Goal: Task Accomplishment & Management: Manage account settings

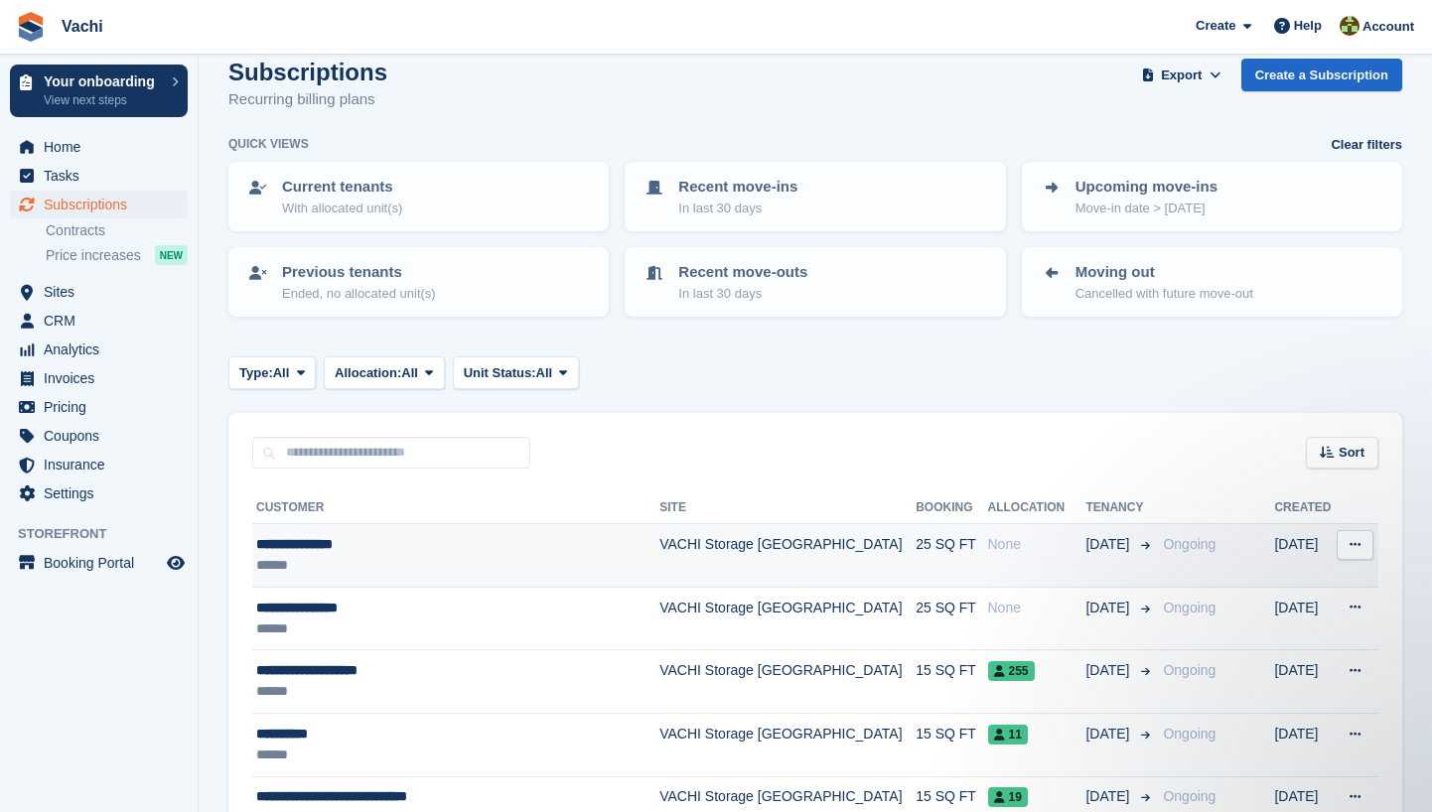
scroll to position [34, 0]
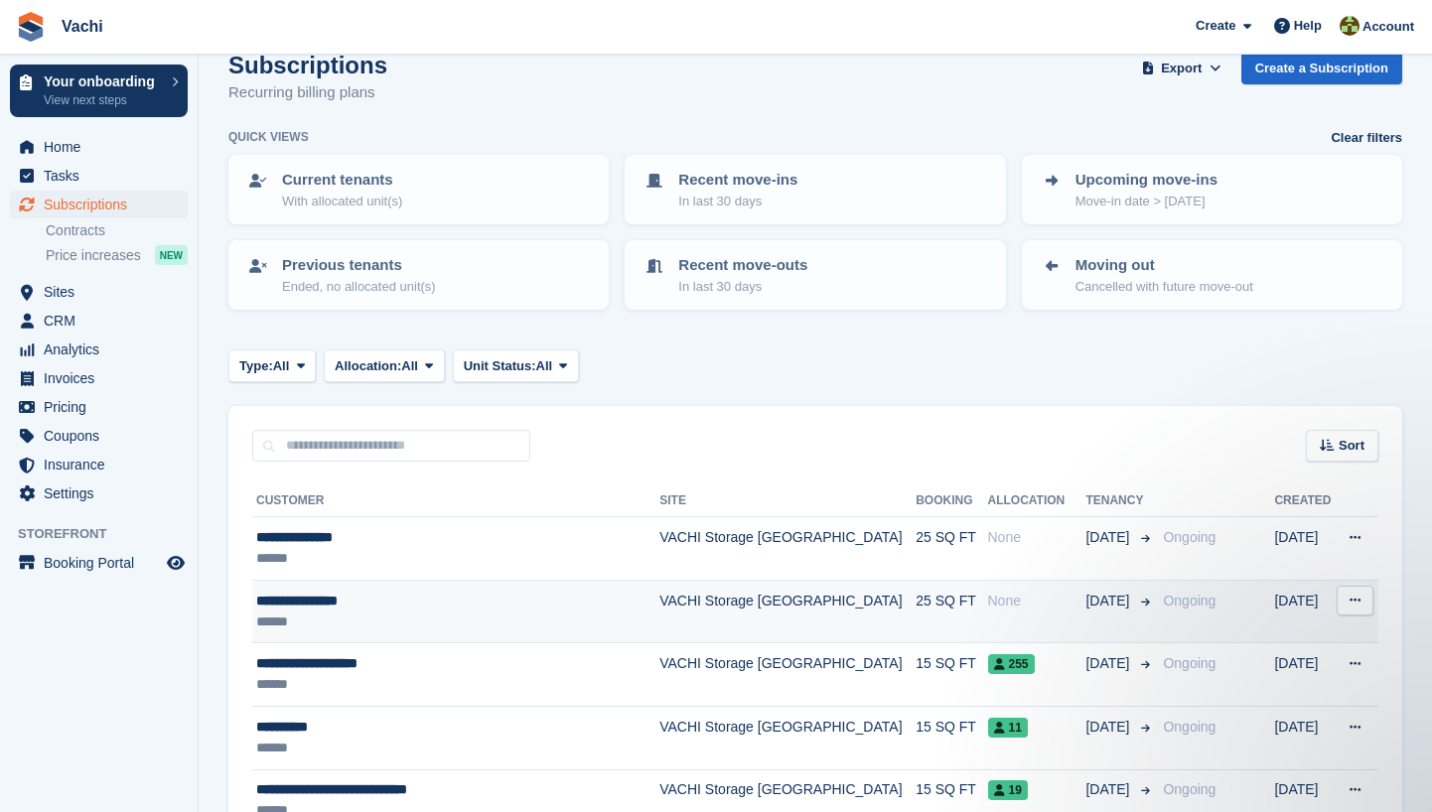
click at [915, 609] on td "25 SQ FT" at bounding box center [950, 612] width 71 height 64
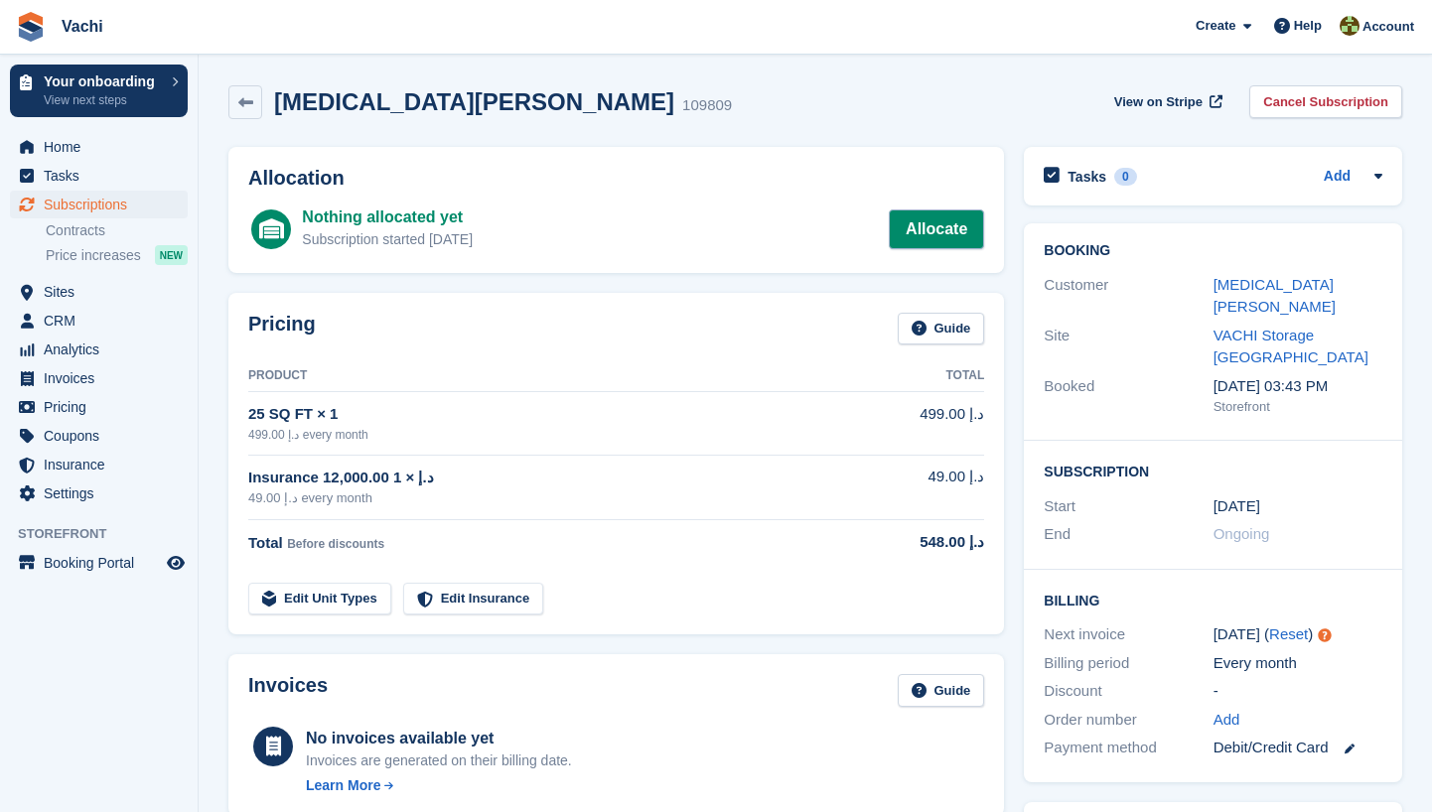
click at [914, 238] on link "Allocate" at bounding box center [936, 229] width 95 height 40
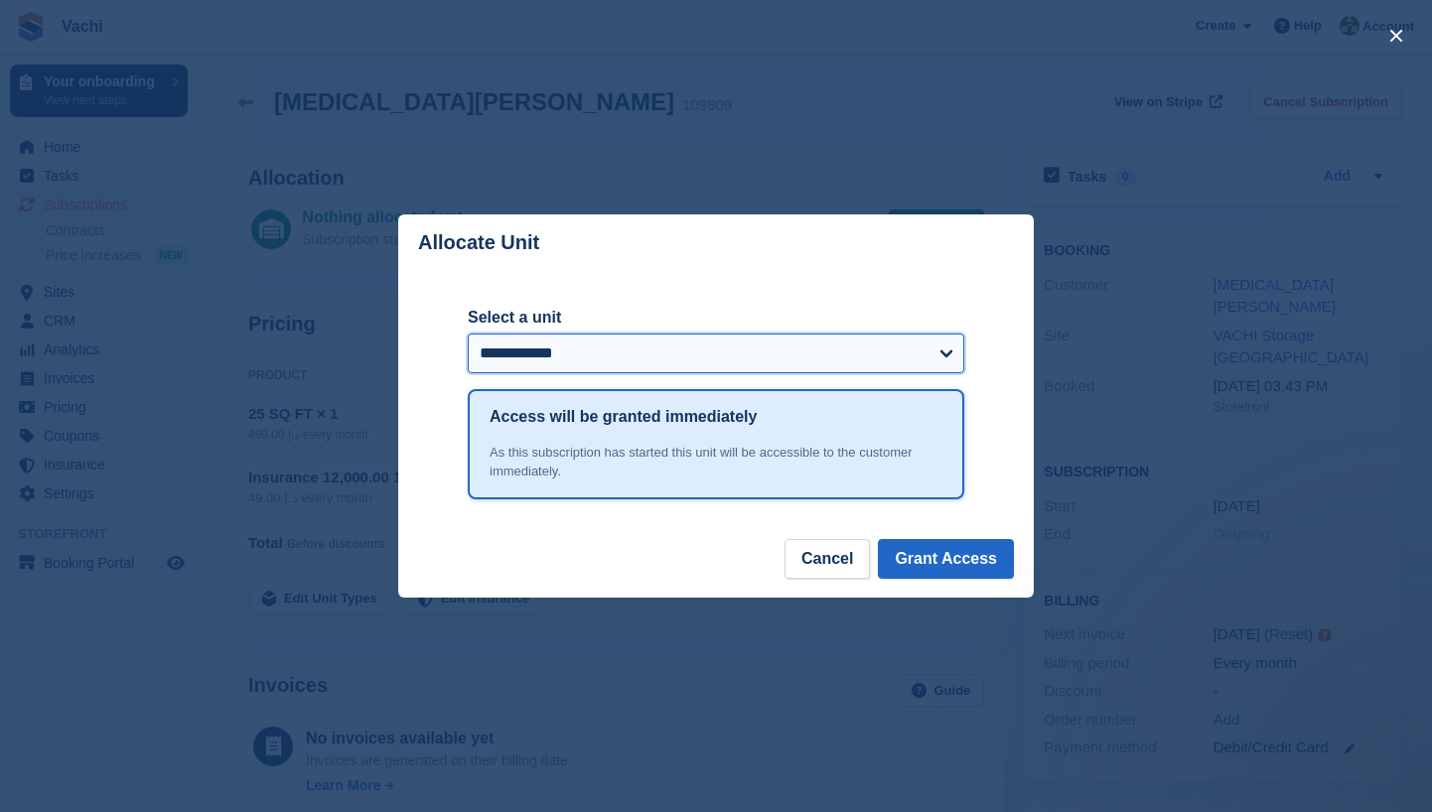
select select "******"
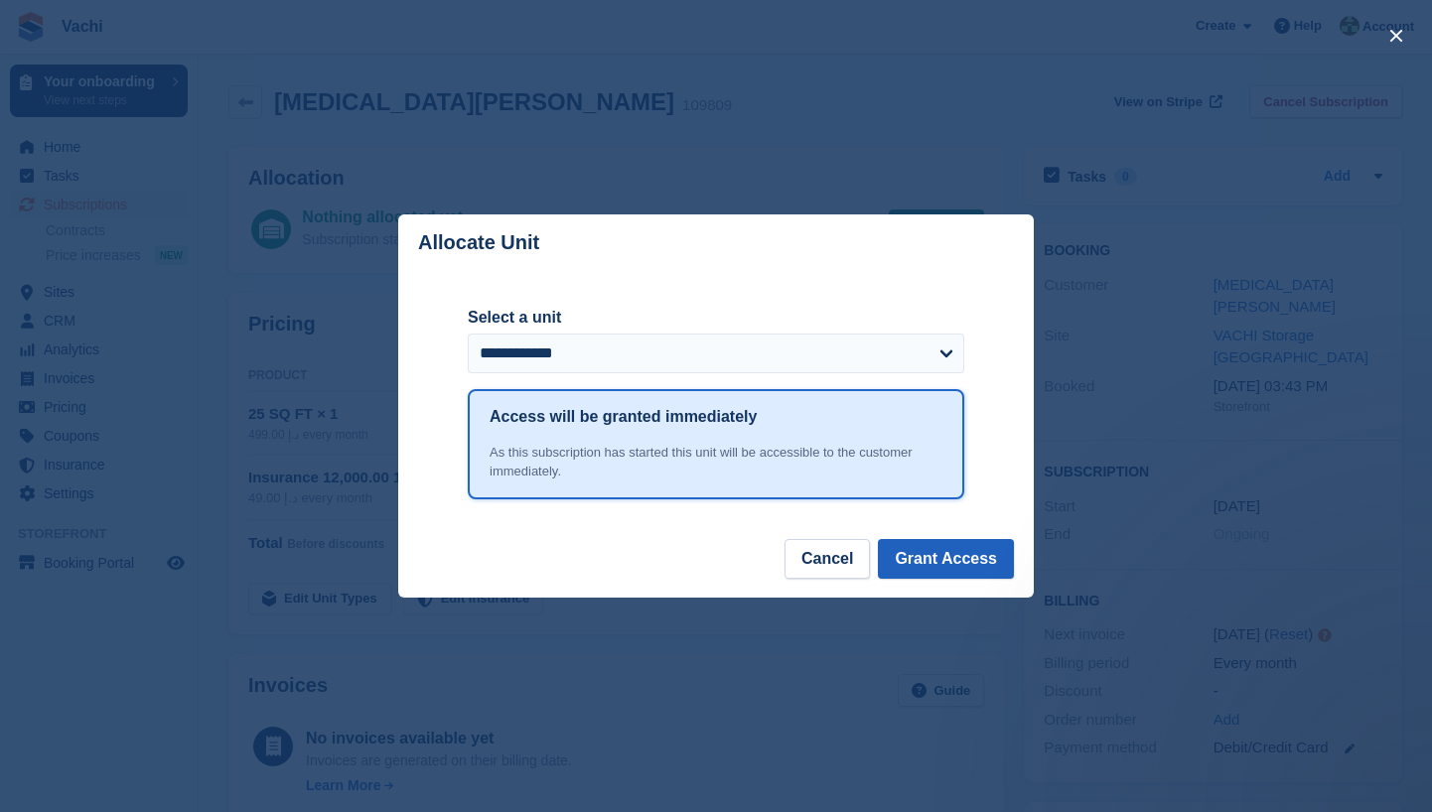
click at [972, 559] on button "Grant Access" at bounding box center [946, 559] width 136 height 40
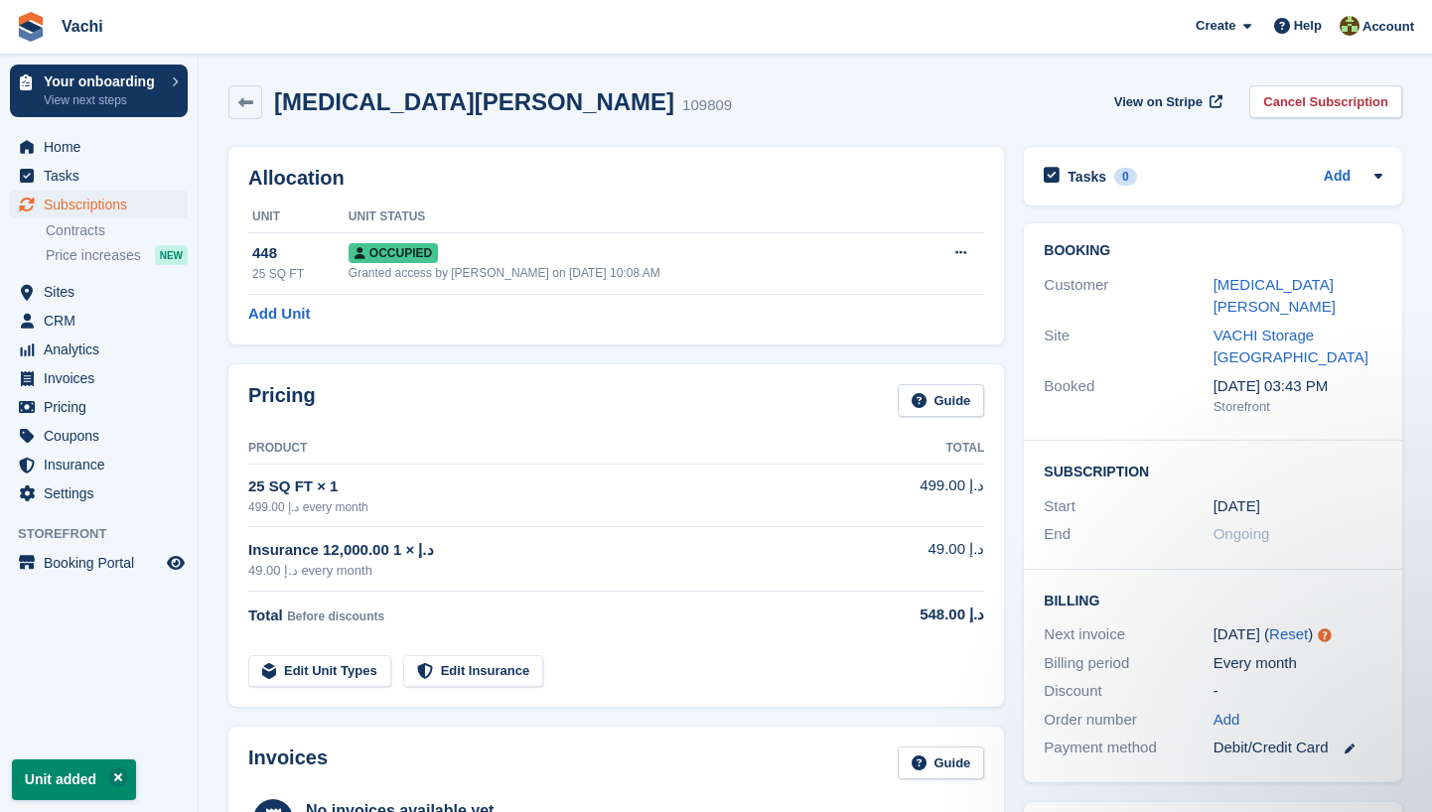
click at [77, 202] on span "Subscriptions" at bounding box center [103, 205] width 119 height 28
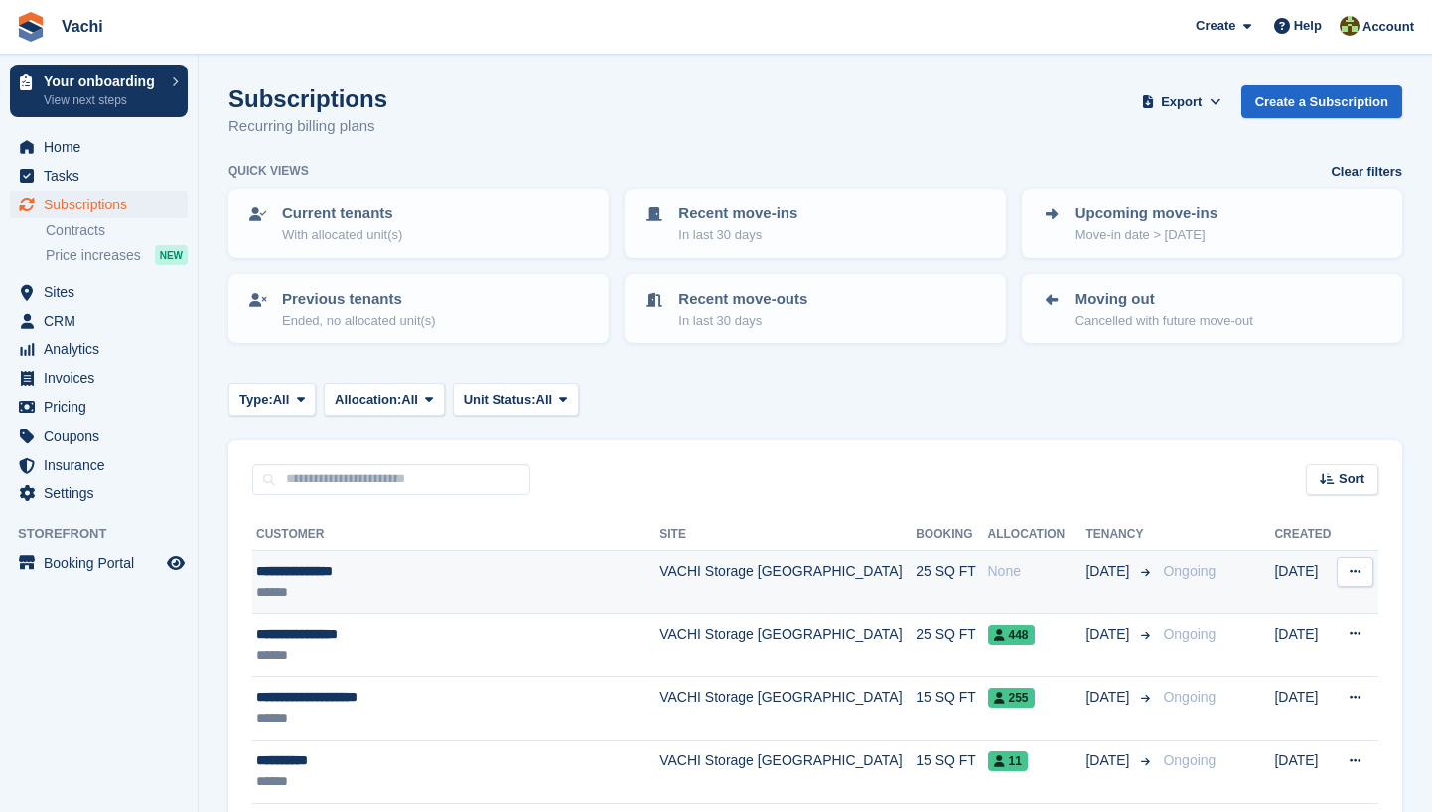
click at [988, 587] on td "None" at bounding box center [1037, 583] width 98 height 64
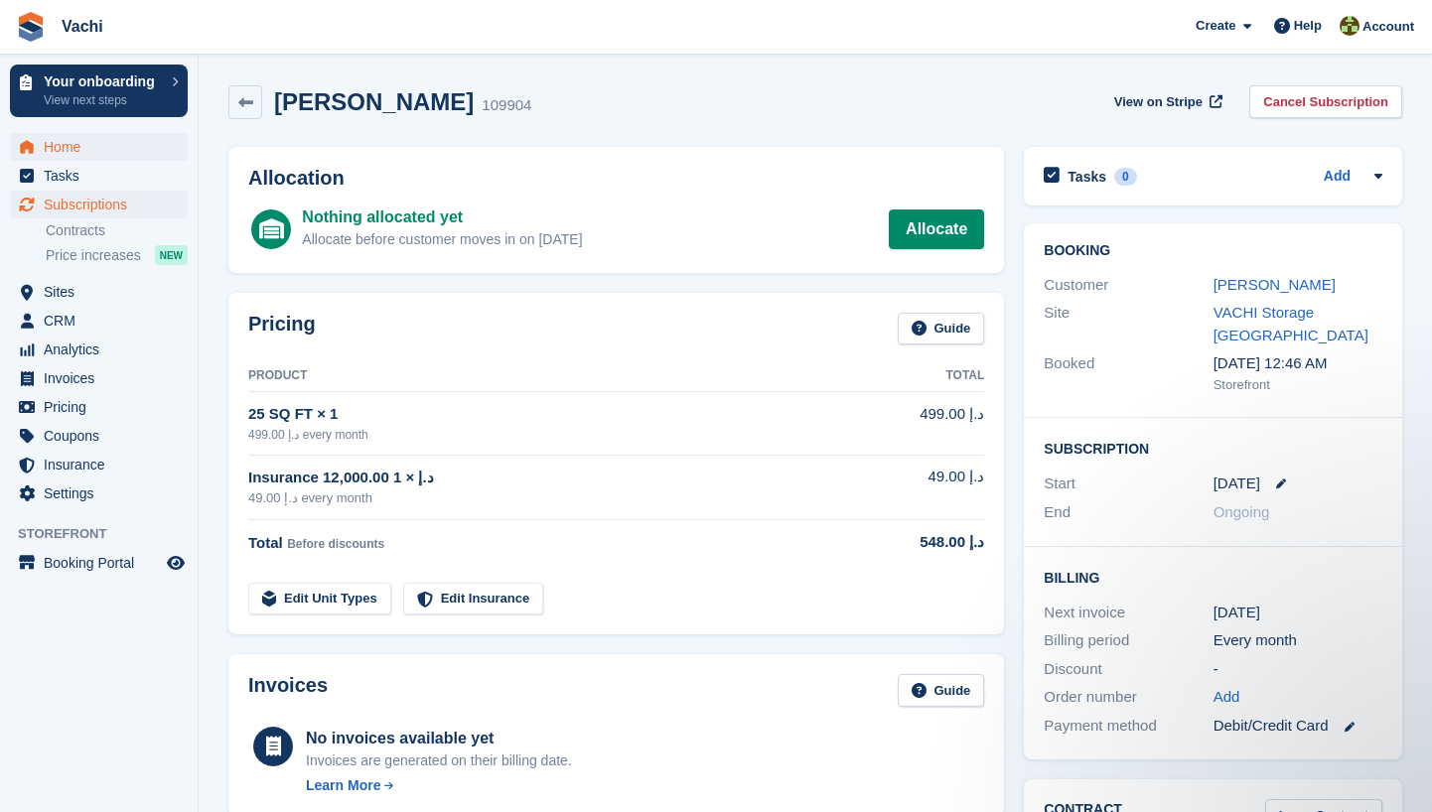
click at [84, 154] on span "Home" at bounding box center [103, 147] width 119 height 28
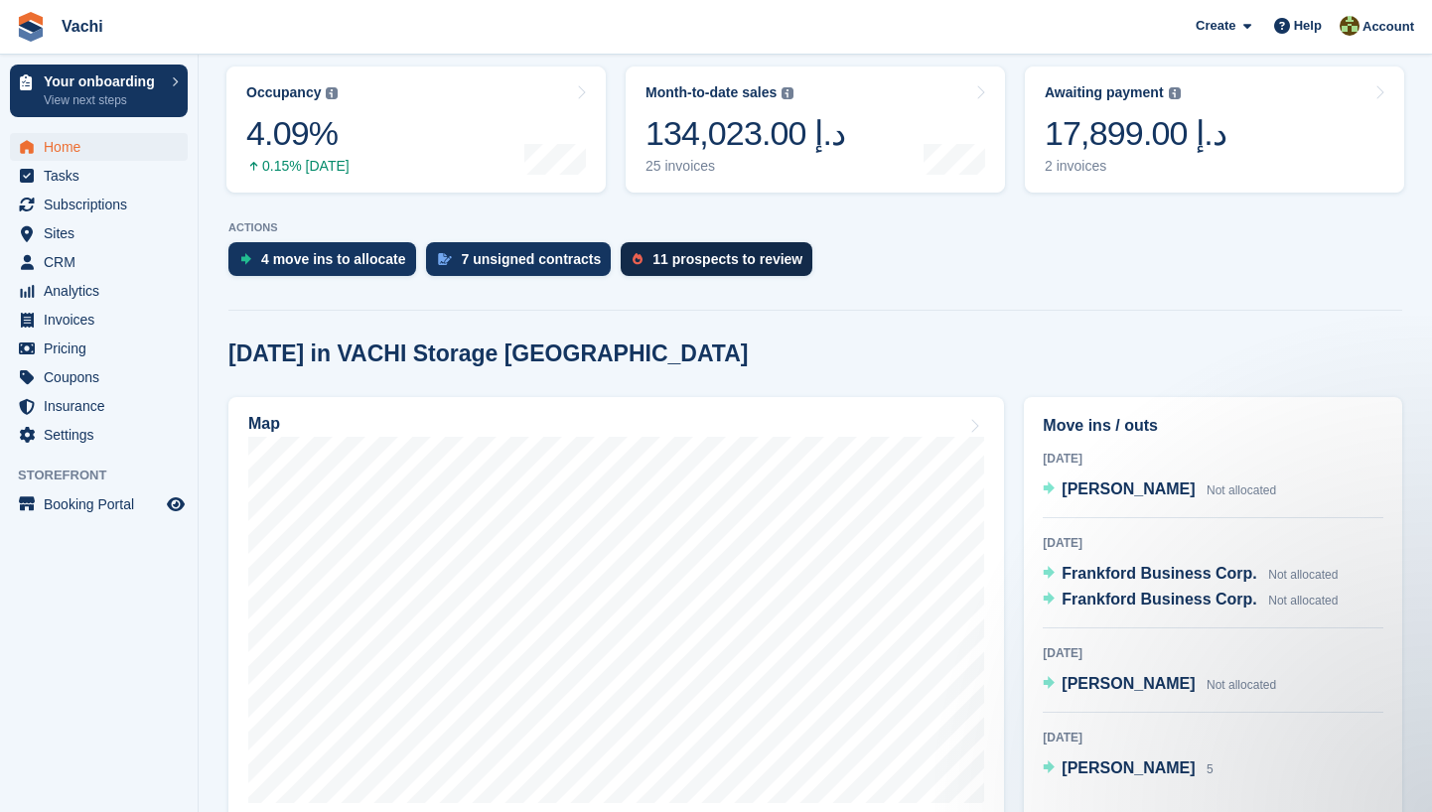
scroll to position [321, 0]
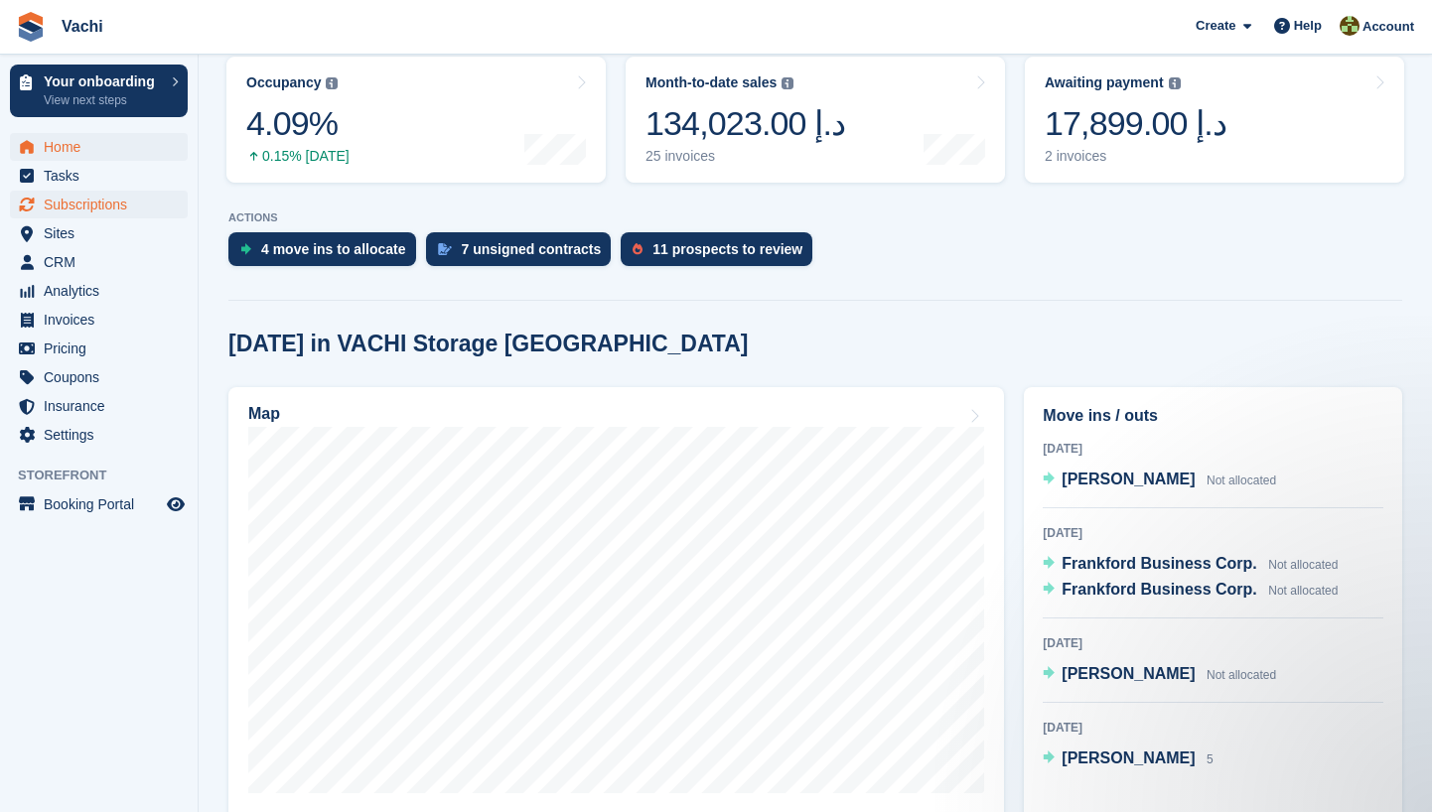
click at [127, 209] on span "Subscriptions" at bounding box center [103, 205] width 119 height 28
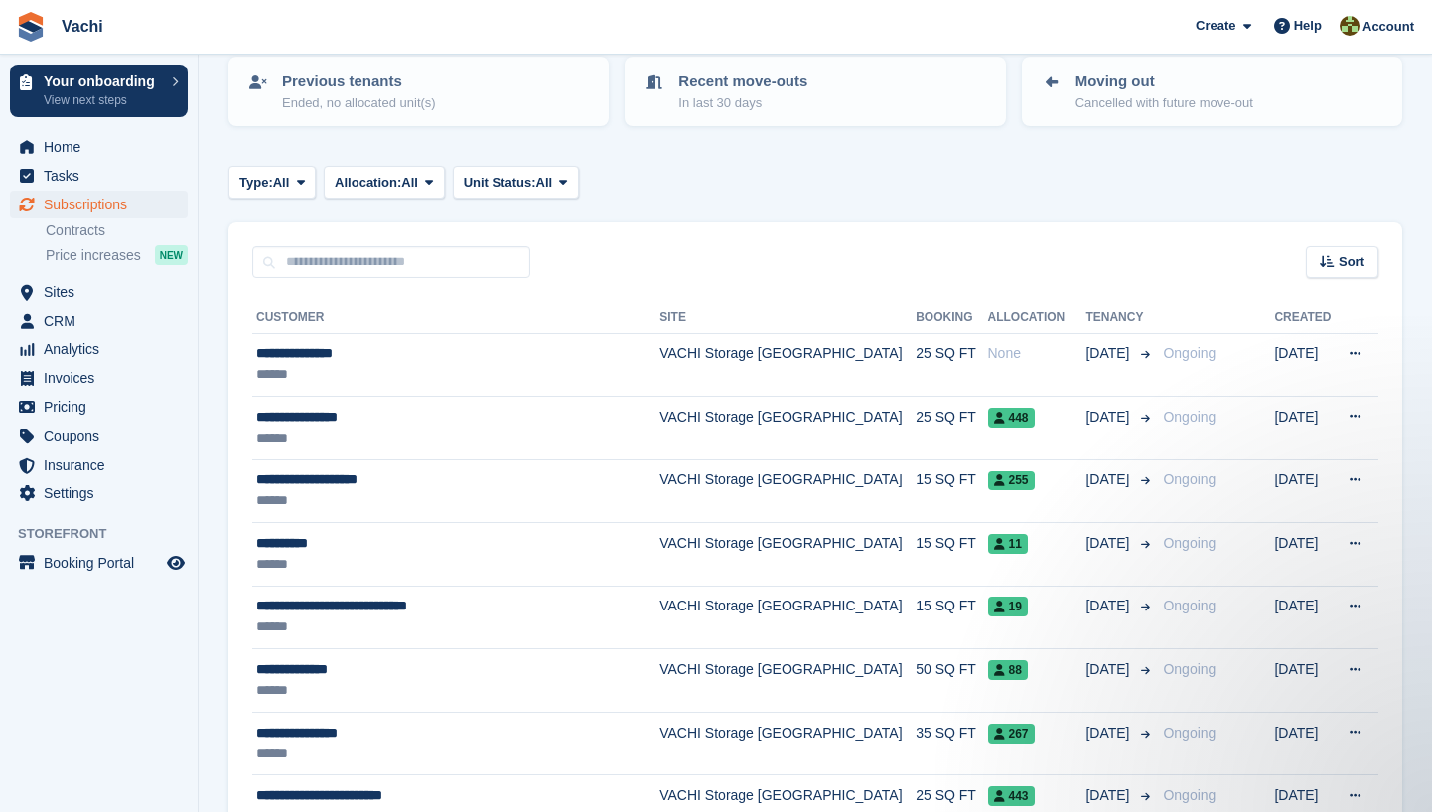
scroll to position [230, 0]
